Goal: Information Seeking & Learning: Learn about a topic

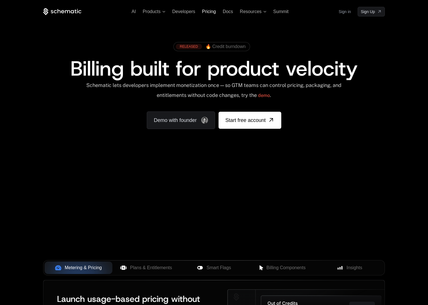
click at [211, 11] on span "Pricing" at bounding box center [209, 11] width 14 height 5
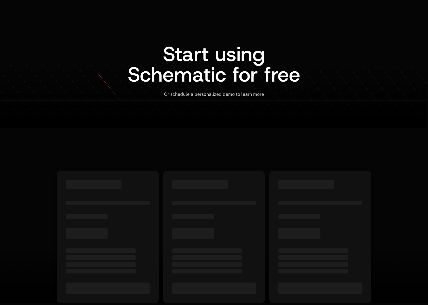
click at [229, 12] on span "Docs" at bounding box center [228, 11] width 10 height 5
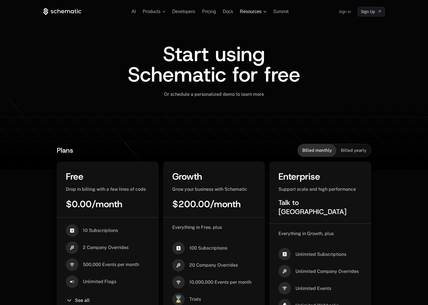
click at [255, 9] on span "Resources" at bounding box center [251, 11] width 22 height 5
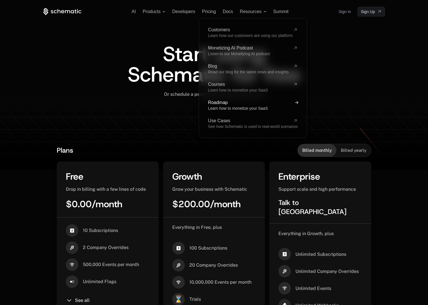
click at [220, 108] on span "Learn how to monetize your SaaS" at bounding box center [238, 108] width 60 height 5
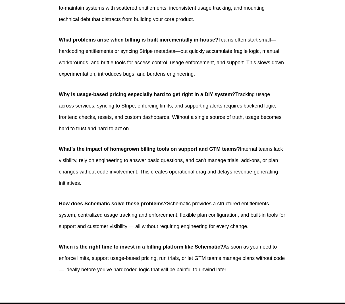
scroll to position [2587, 0]
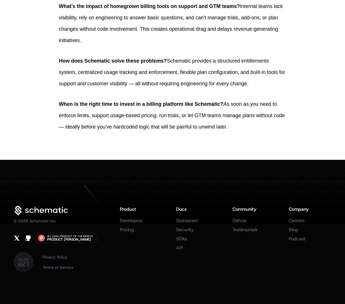
click at [25, 262] on img at bounding box center [24, 262] width 20 height 20
click at [26, 264] on img at bounding box center [24, 262] width 20 height 20
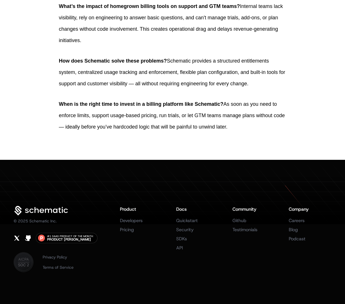
click at [26, 264] on img at bounding box center [24, 262] width 20 height 20
drag, startPoint x: 18, startPoint y: 259, endPoint x: 39, endPoint y: 261, distance: 21.9
click at [39, 261] on div "© 2025 Schematic Inc. #1 SaaS Product of the Month Product Hunt Privacy Policy …" at bounding box center [172, 239] width 345 height 66
click at [189, 227] on link "Security" at bounding box center [184, 229] width 17 height 6
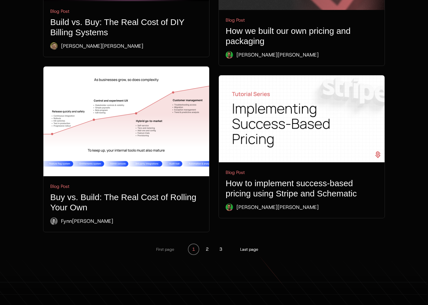
scroll to position [2051, 0]
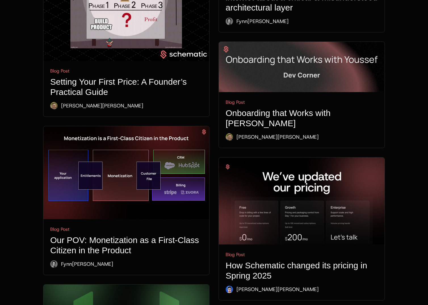
scroll to position [0, 0]
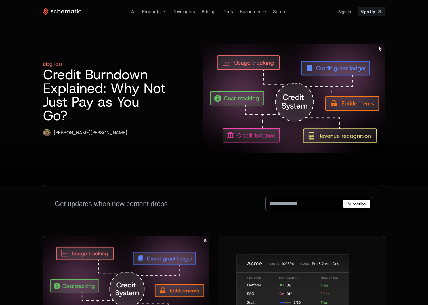
click at [193, 128] on div at bounding box center [214, 156] width 428 height 57
click at [134, 199] on div "Get updates when new content drops" at bounding box center [111, 203] width 113 height 9
click at [252, 12] on span "Resources" at bounding box center [251, 11] width 22 height 7
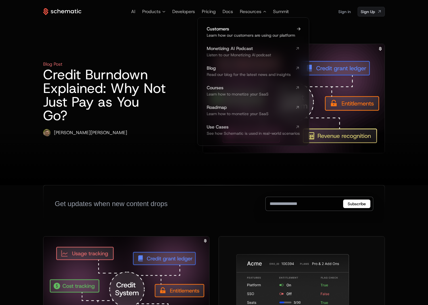
click at [240, 34] on span "Learn how our customers are using our platform" at bounding box center [251, 35] width 89 height 5
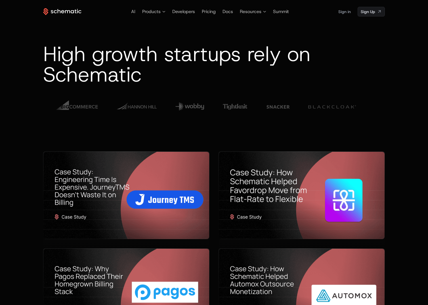
click at [141, 112] on img at bounding box center [137, 106] width 40 height 17
click at [140, 109] on img at bounding box center [134, 106] width 40 height 17
click at [140, 109] on img at bounding box center [131, 106] width 40 height 17
click at [176, 36] on div "High growth startups rely on Schematic" at bounding box center [214, 83] width 342 height 135
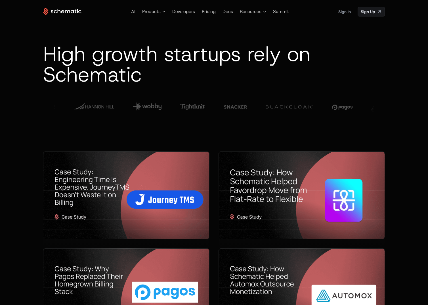
click at [353, 102] on div at bounding box center [342, 106] width 25 height 21
click at [252, 12] on span "Resources" at bounding box center [251, 11] width 22 height 7
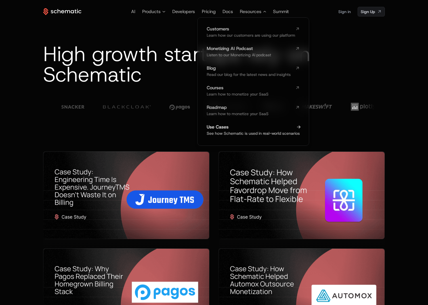
click at [266, 133] on span "See how Schematic is used in real-world scenarios" at bounding box center [253, 133] width 93 height 5
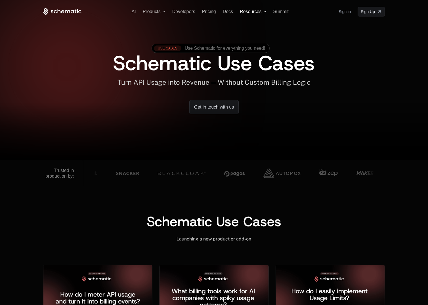
click at [256, 11] on span "Resources" at bounding box center [251, 11] width 22 height 5
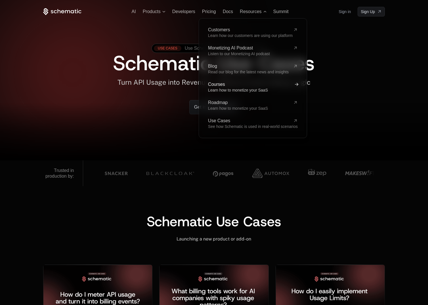
click at [239, 89] on span "Learn how to monetize your SaaS" at bounding box center [238, 90] width 60 height 5
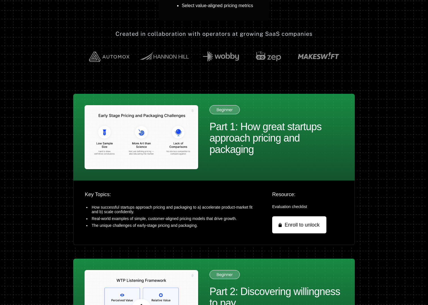
scroll to position [188, 0]
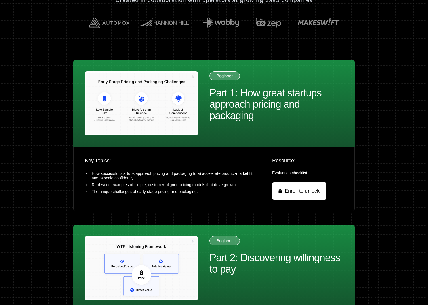
click at [282, 110] on div "Part 1: How great startups approach pricing and packaging" at bounding box center [277, 104] width 134 height 34
click at [240, 112] on div "Part 1: How great startups approach pricing and packaging" at bounding box center [277, 104] width 134 height 34
click at [294, 193] on span "Enroll to unlock" at bounding box center [302, 191] width 35 height 8
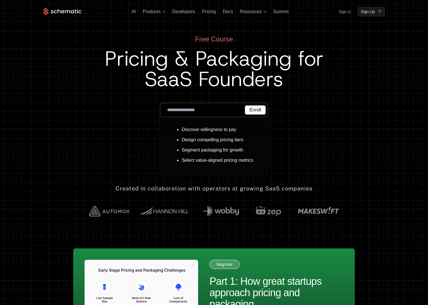
click at [129, 13] on div "AI Products Developers Pricing Docs Resources Summit Sign in Sign Up" at bounding box center [214, 12] width 342 height 10
click at [130, 12] on div "AI Products Developers Pricing Docs Resources Summit Sign in Sign Up" at bounding box center [214, 12] width 342 height 10
click at [136, 11] on ul "AI Products Developers Pricing Docs Resources Summit" at bounding box center [210, 11] width 157 height 7
